Goal: Find specific page/section: Find specific page/section

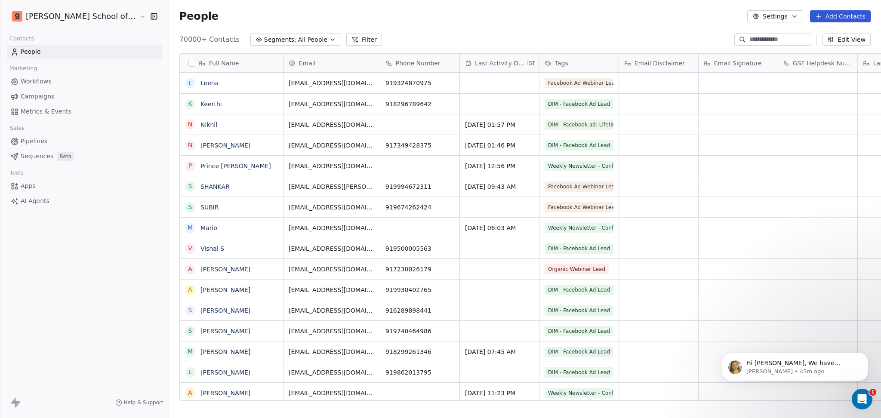
click at [779, 42] on input at bounding box center [779, 39] width 60 height 9
paste input "**********"
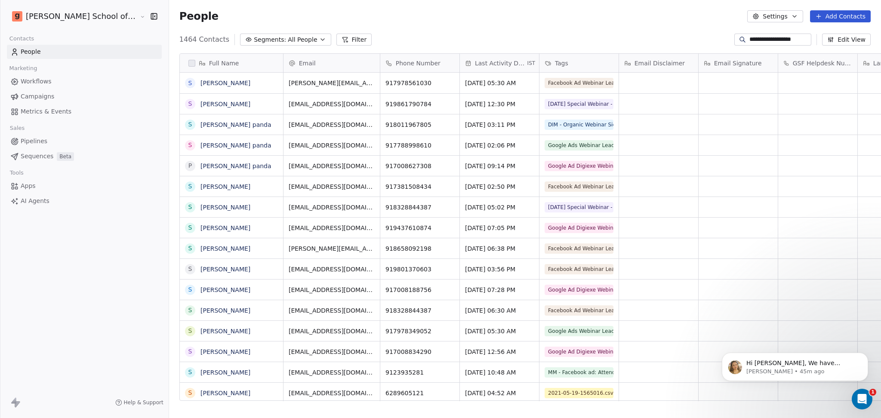
scroll to position [359, 736]
drag, startPoint x: 808, startPoint y: 36, endPoint x: 672, endPoint y: 38, distance: 136.0
click at [672, 38] on div "**********" at bounding box center [525, 40] width 712 height 14
paste input "**********"
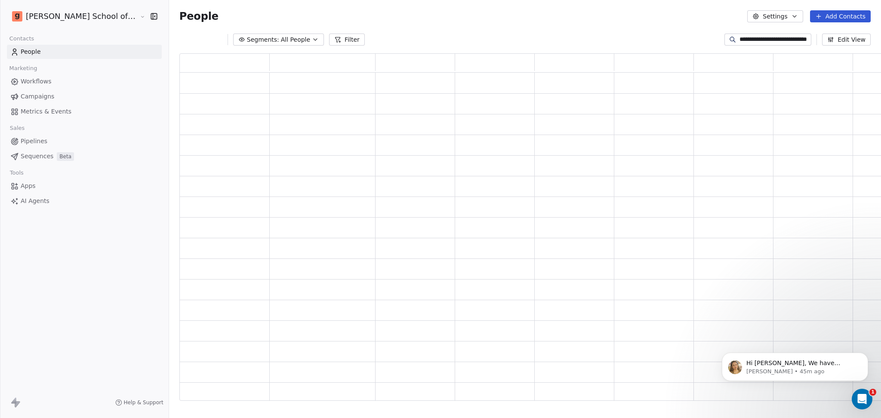
scroll to position [339, 716]
type input "**********"
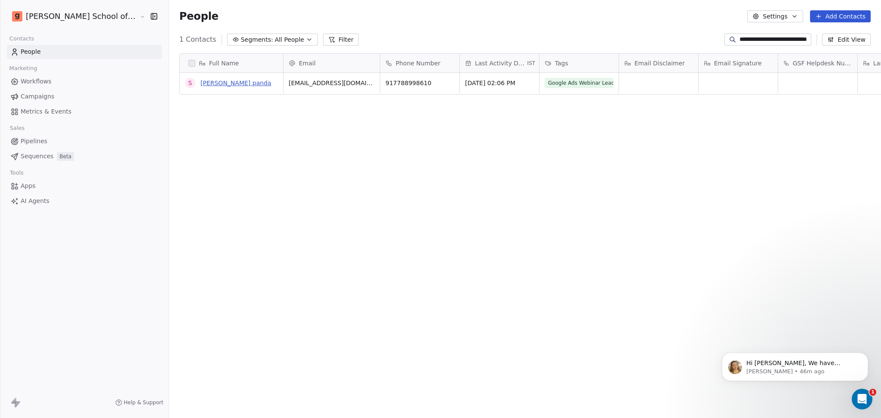
scroll to position [0, 0]
click at [206, 83] on link "swadhin kumar panda" at bounding box center [235, 83] width 71 height 7
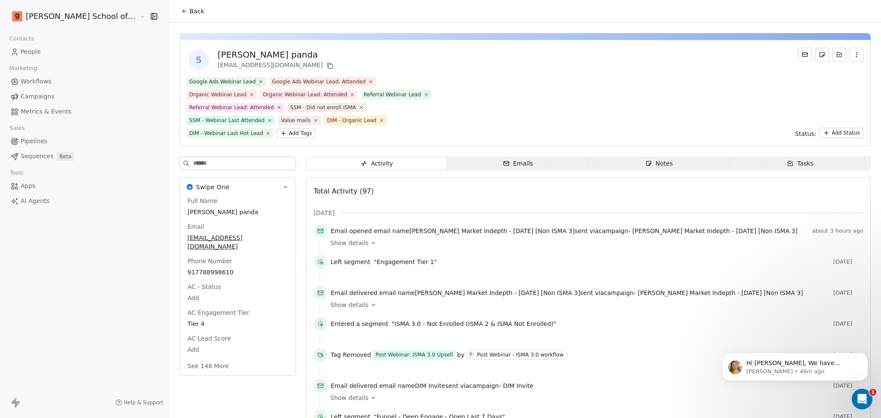
click at [222, 157] on input at bounding box center [244, 163] width 102 height 13
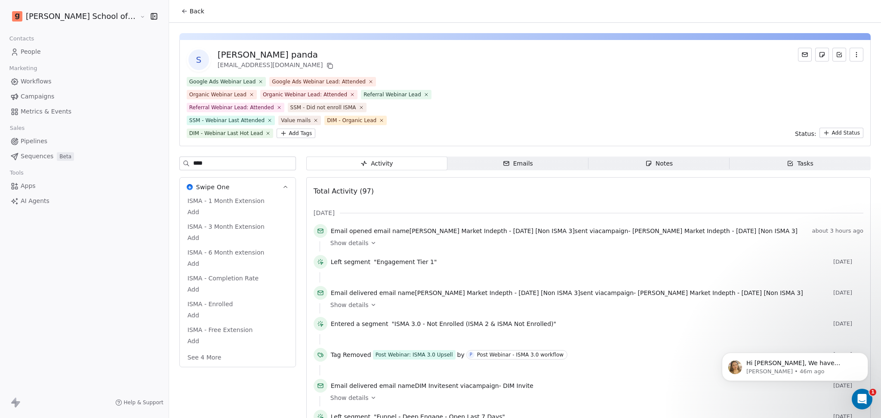
type input "****"
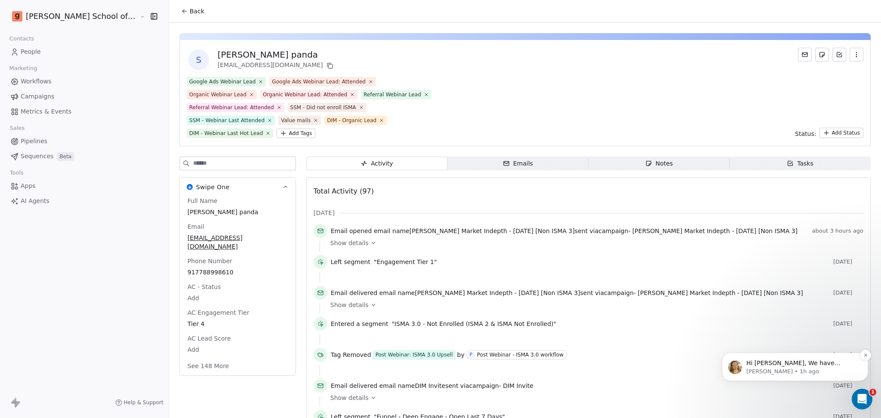
click at [808, 377] on div "Hi Abhishek, We have activated your domain. Your recent campaign contained urge…" at bounding box center [795, 367] width 146 height 28
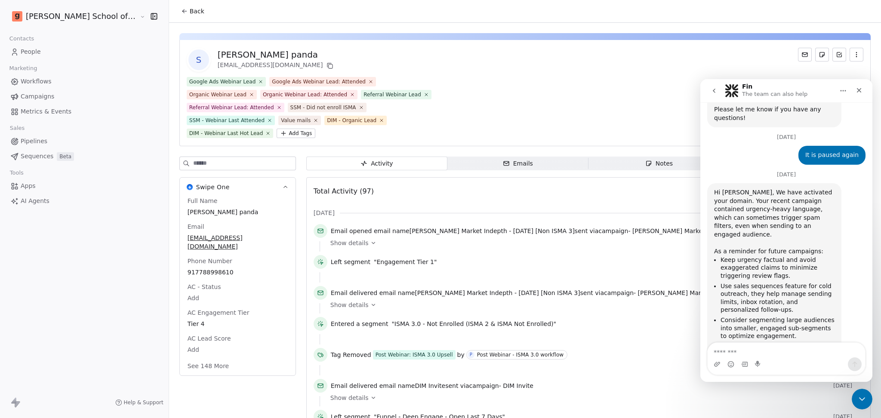
scroll to position [925, 0]
click at [789, 239] on div "As a reminder for future campaigns:" at bounding box center [774, 247] width 120 height 17
click at [859, 389] on div "Close Intercom Messenger" at bounding box center [860, 398] width 21 height 21
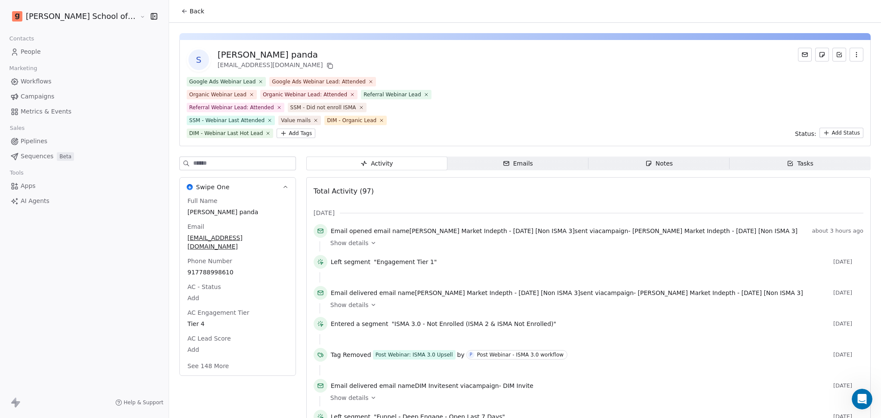
click at [176, 6] on button "Back" at bounding box center [193, 10] width 34 height 15
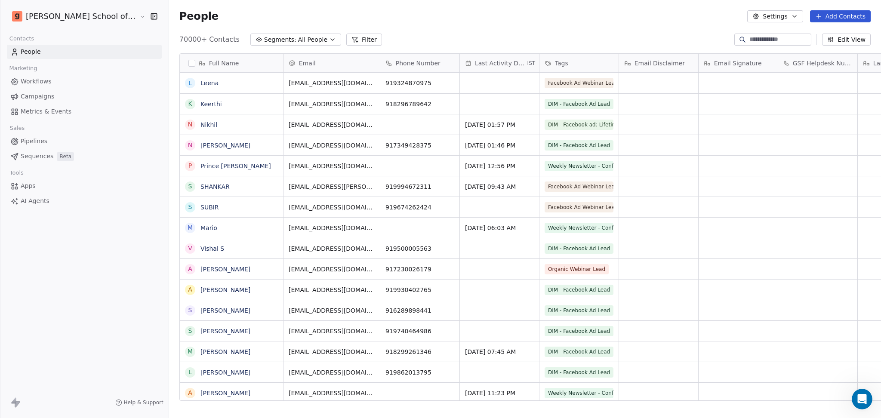
scroll to position [359, 736]
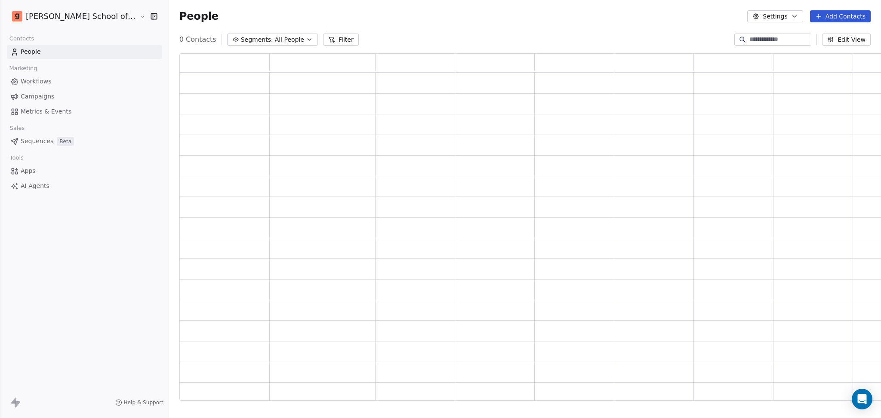
scroll to position [339, 716]
click at [63, 99] on link "Campaigns" at bounding box center [84, 96] width 155 height 14
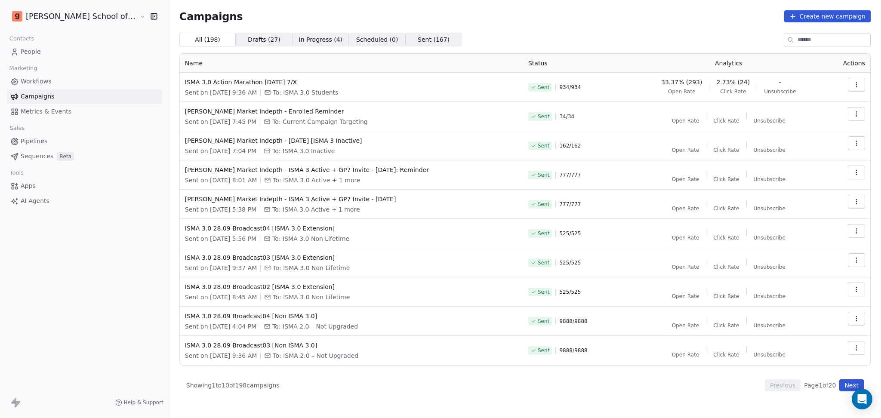
click at [81, 83] on link "Workflows" at bounding box center [84, 81] width 155 height 14
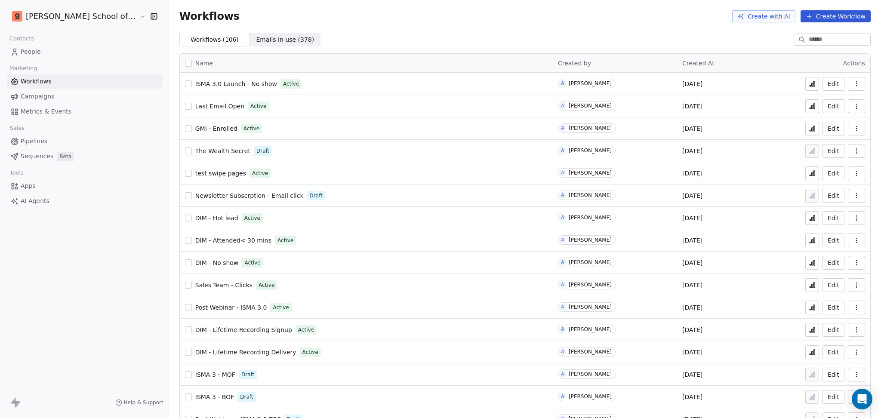
click at [205, 152] on span "The Wealth Secret" at bounding box center [222, 151] width 55 height 7
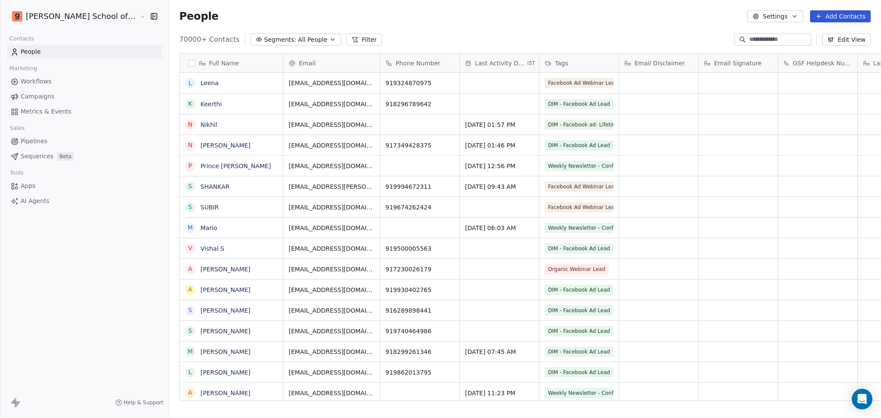
scroll to position [359, 736]
click at [61, 103] on link "Campaigns" at bounding box center [84, 96] width 155 height 14
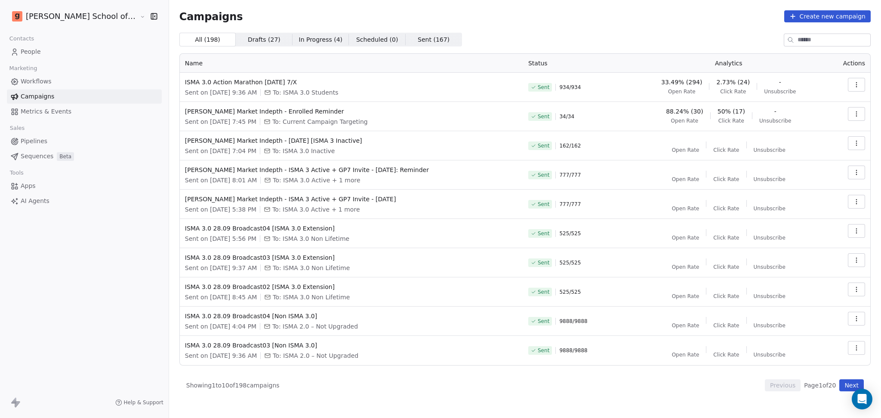
click at [94, 78] on link "Workflows" at bounding box center [84, 81] width 155 height 14
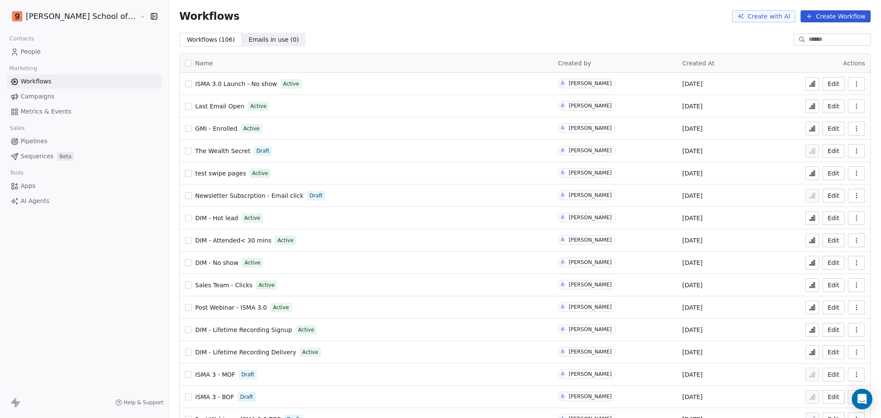
click at [198, 148] on span "The Wealth Secret" at bounding box center [222, 151] width 55 height 7
